Goal: Information Seeking & Learning: Stay updated

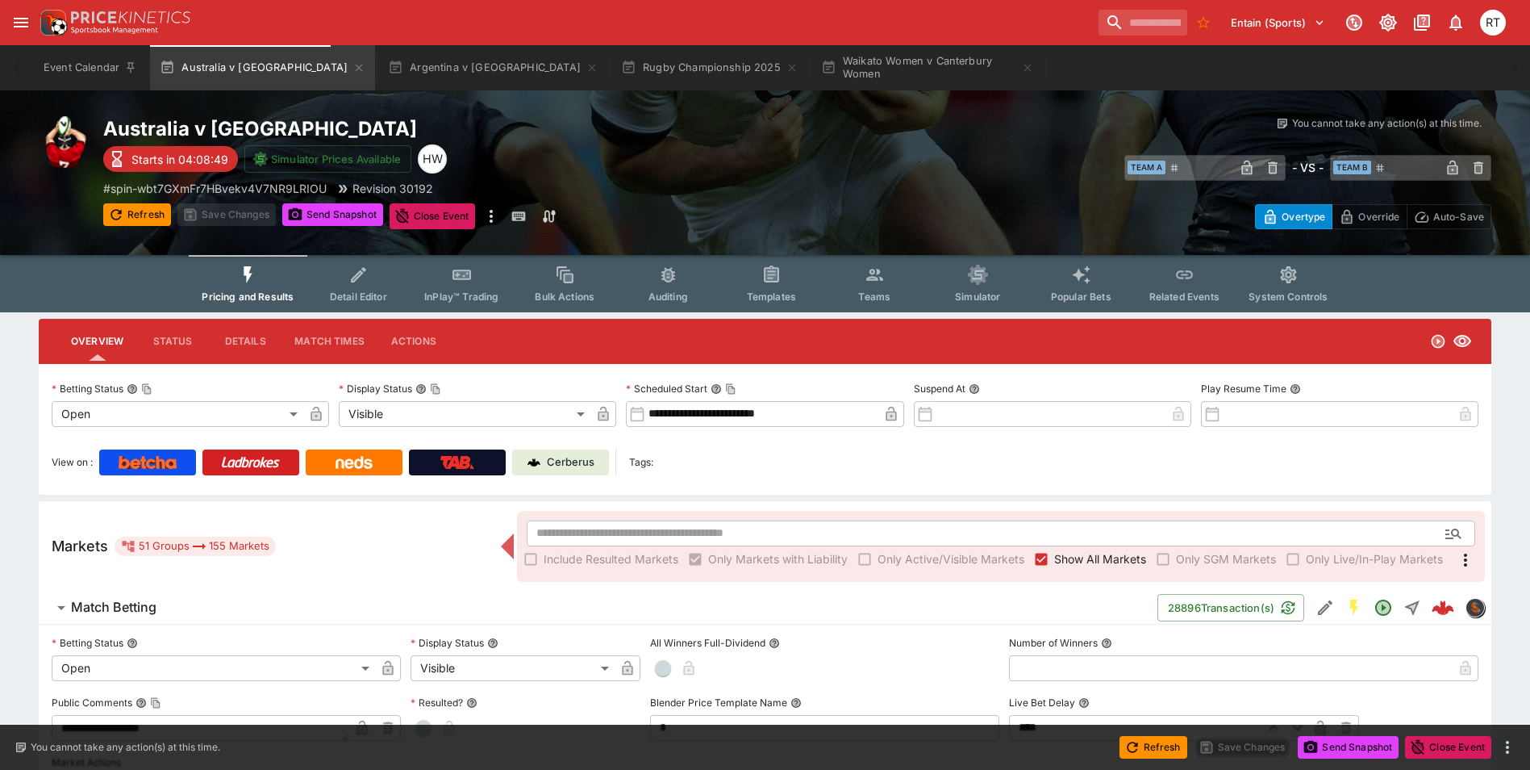
click at [575, 464] on p "Cerberus" at bounding box center [571, 462] width 48 height 16
click at [583, 463] on p "Cerberus" at bounding box center [571, 462] width 48 height 16
click at [812, 66] on button "Waikato Women v Canterbury Women" at bounding box center [928, 67] width 232 height 45
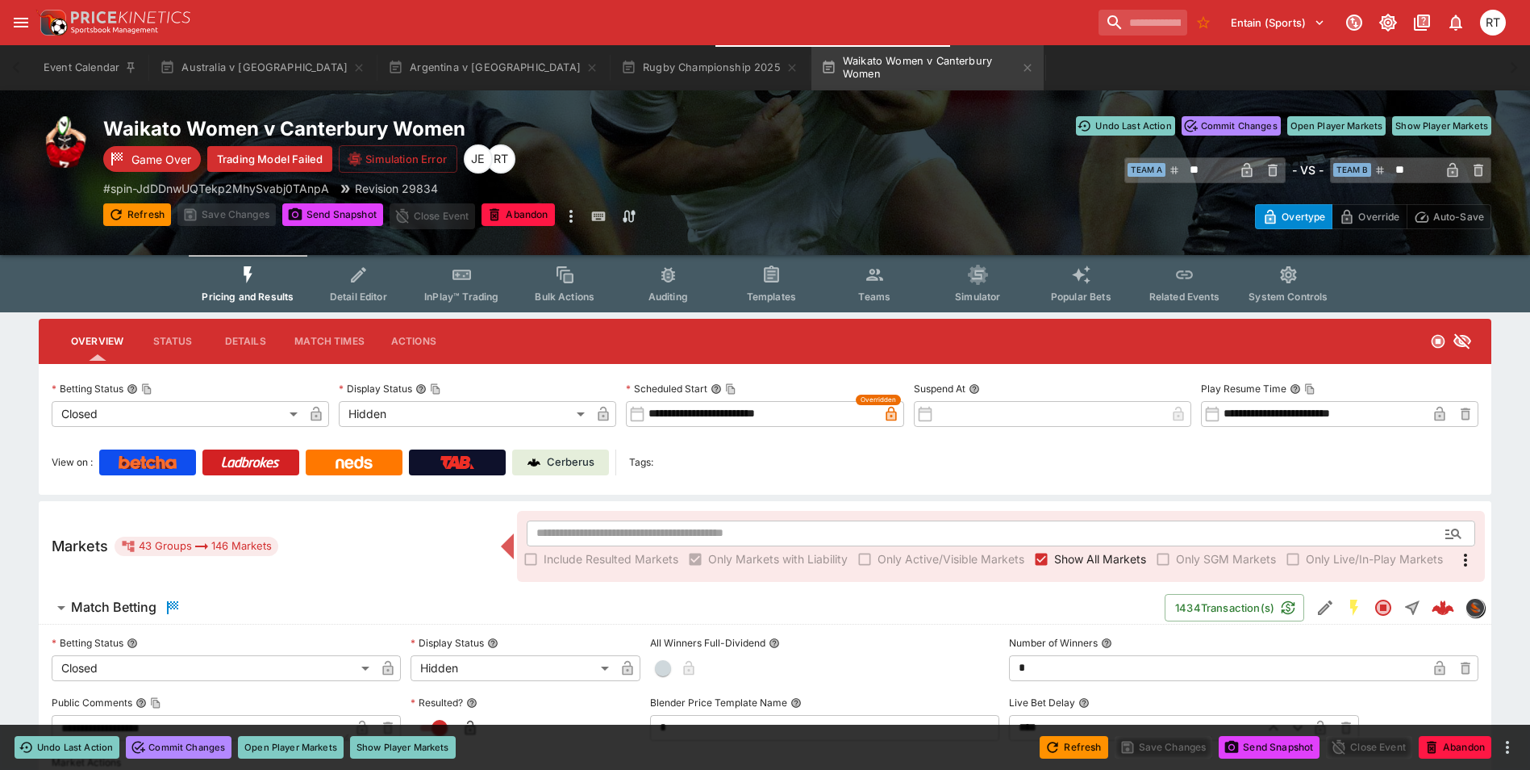
click at [592, 460] on p "Cerberus" at bounding box center [571, 462] width 48 height 16
click at [241, 72] on button "Australia v [GEOGRAPHIC_DATA]" at bounding box center [262, 67] width 225 height 45
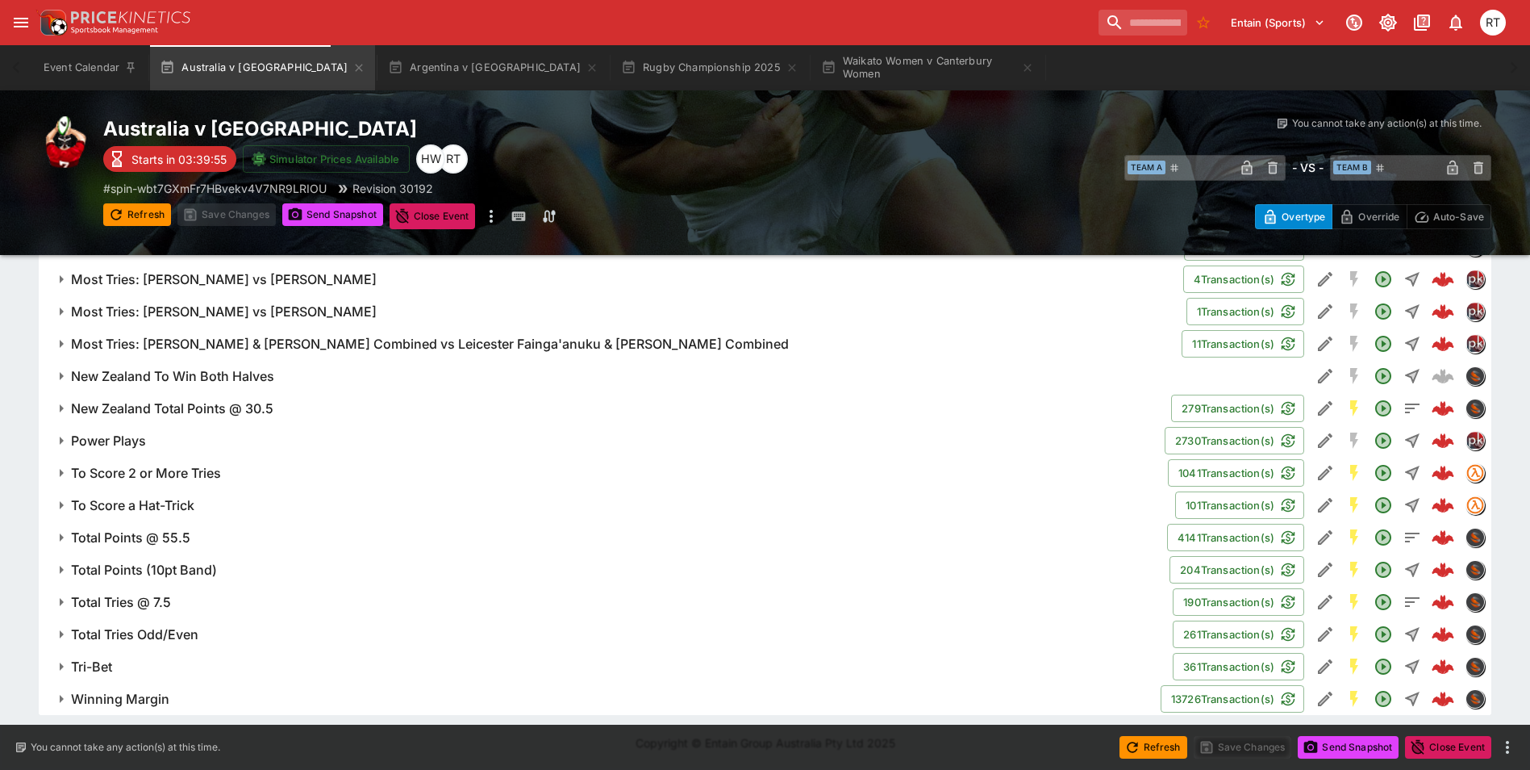
scroll to position [1946, 0]
click at [114, 438] on h6 "Power Plays" at bounding box center [108, 440] width 75 height 17
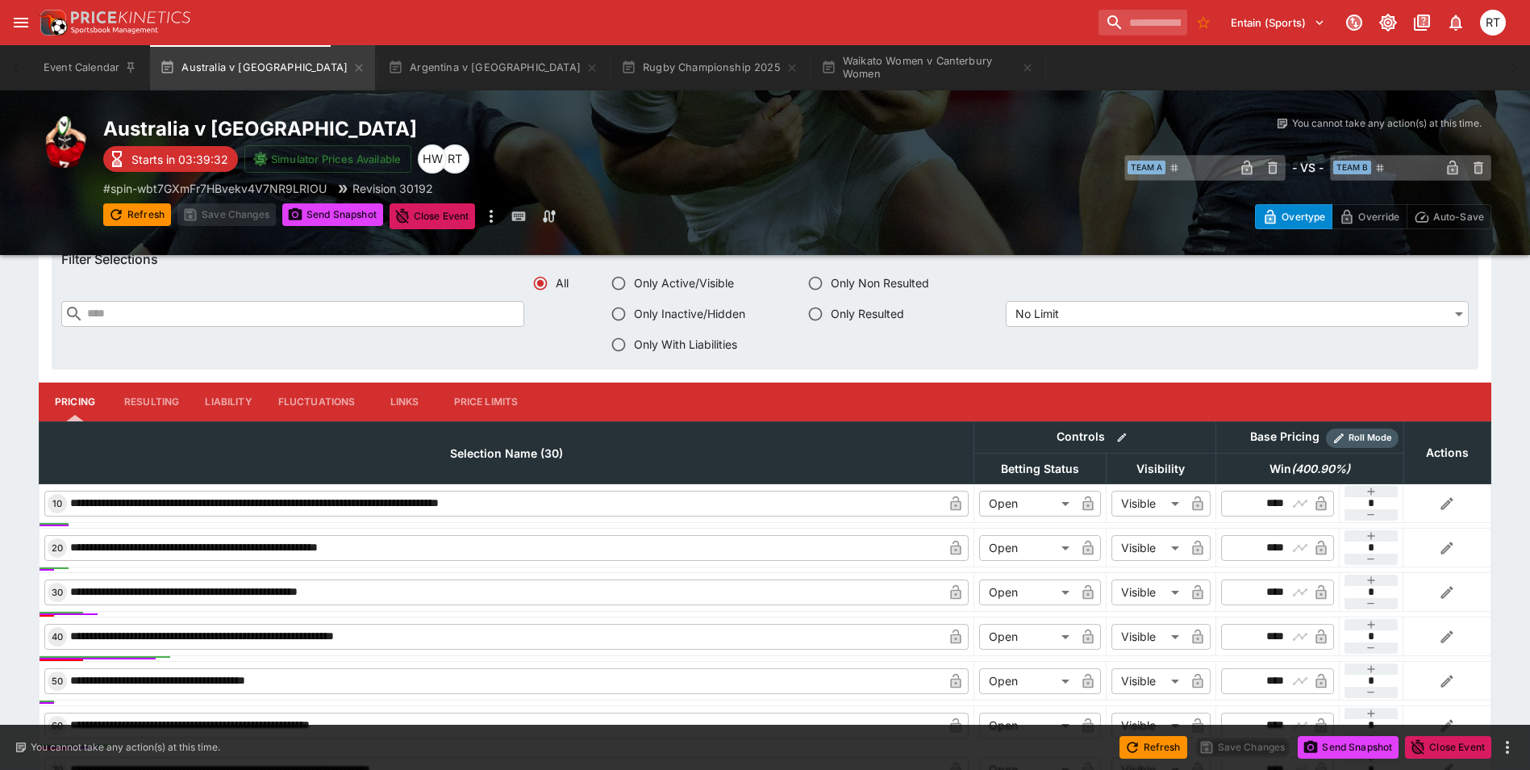
scroll to position [2349, 0]
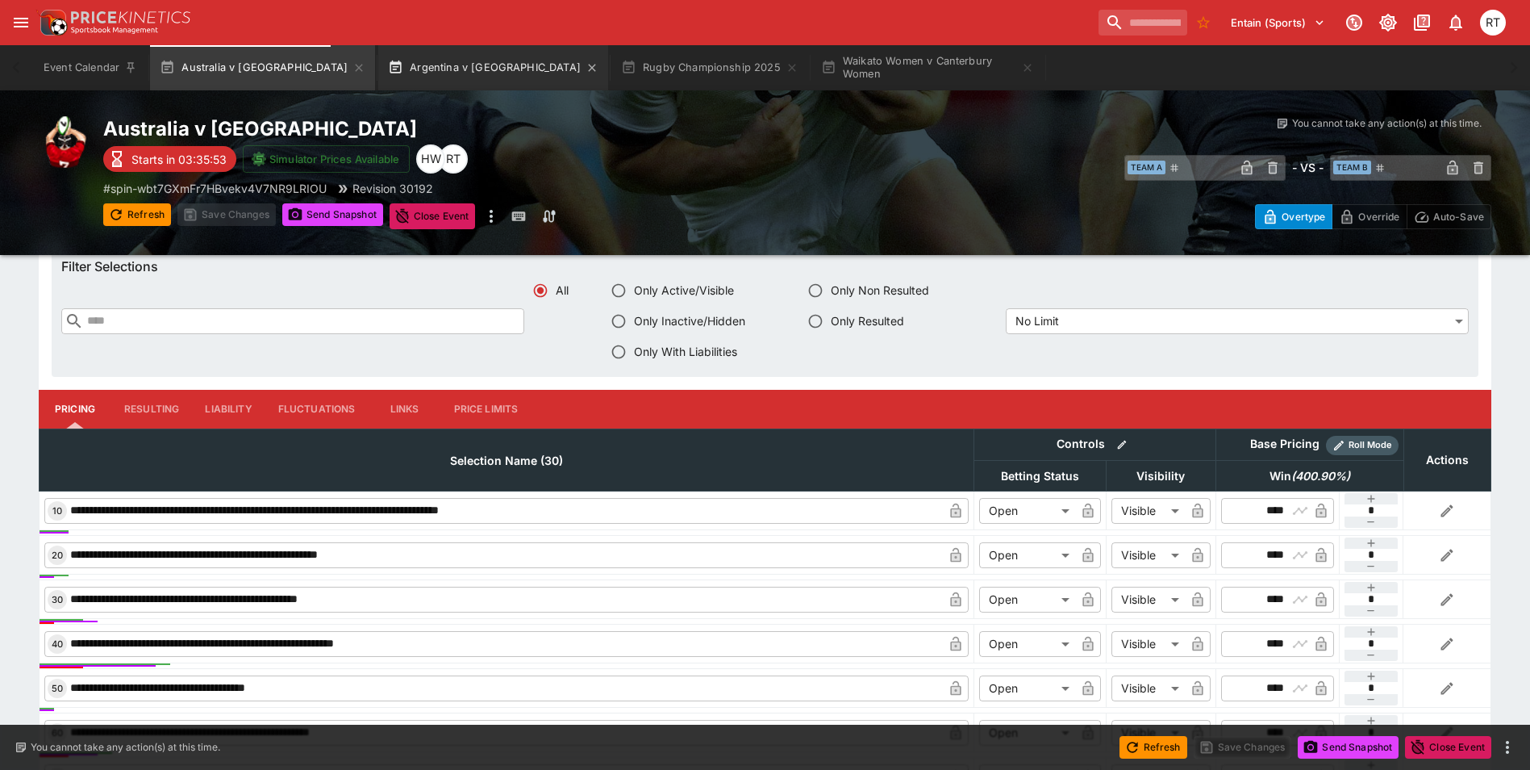
click at [445, 83] on button "Argentina v [GEOGRAPHIC_DATA]" at bounding box center [493, 67] width 230 height 45
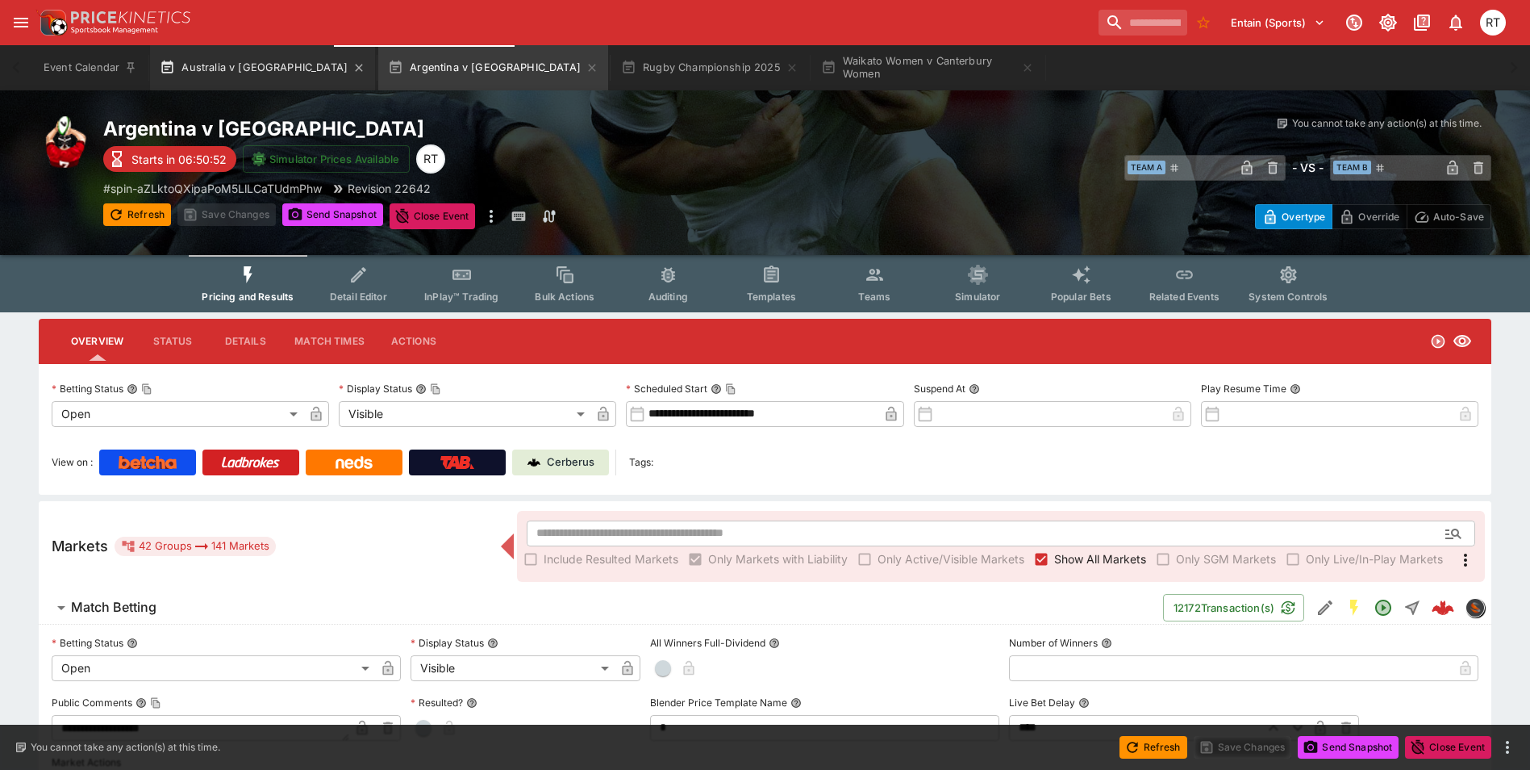
click at [243, 69] on button "Australia v [GEOGRAPHIC_DATA]" at bounding box center [262, 67] width 225 height 45
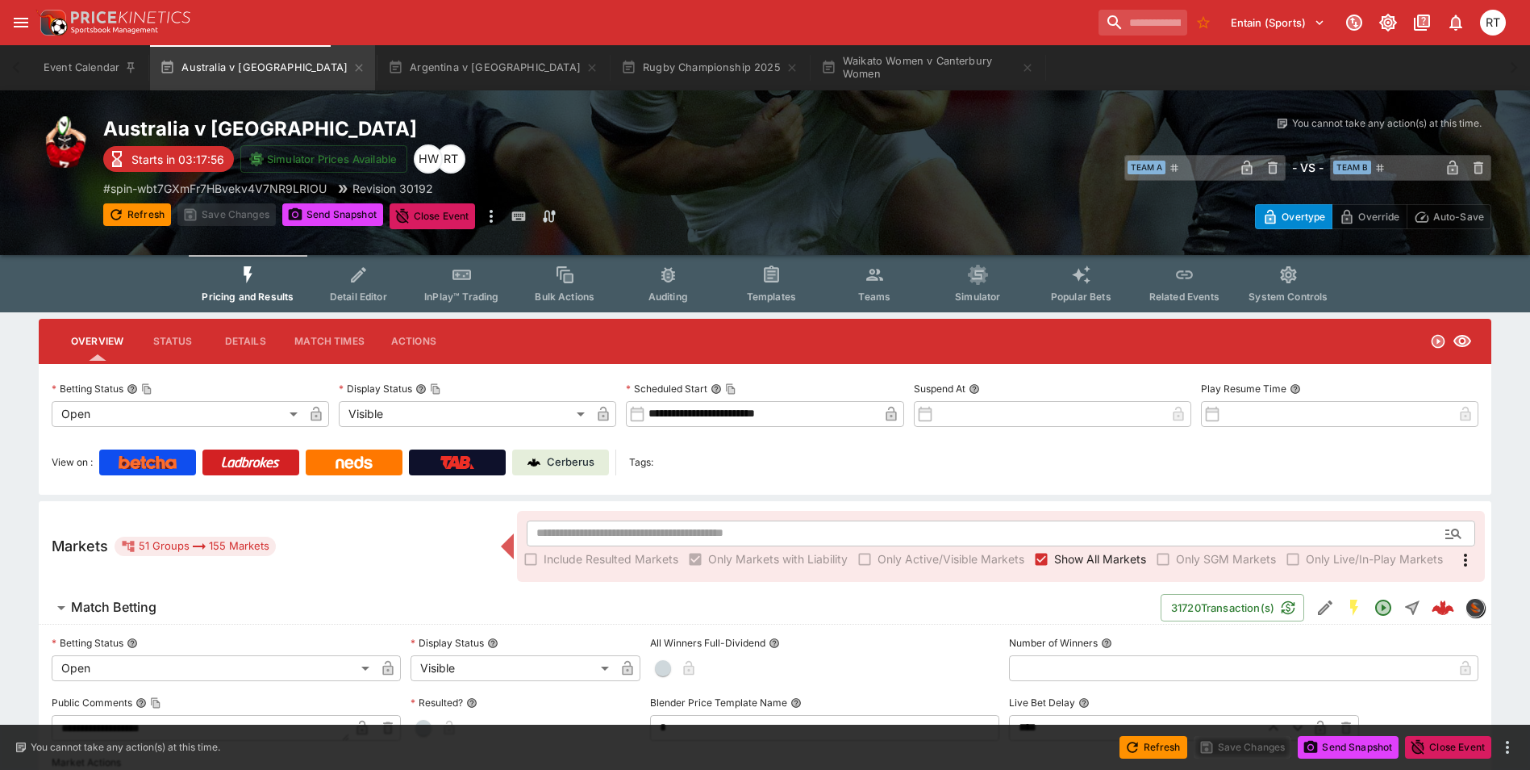
click at [576, 461] on p "Cerberus" at bounding box center [571, 462] width 48 height 16
